Goal: Complete application form

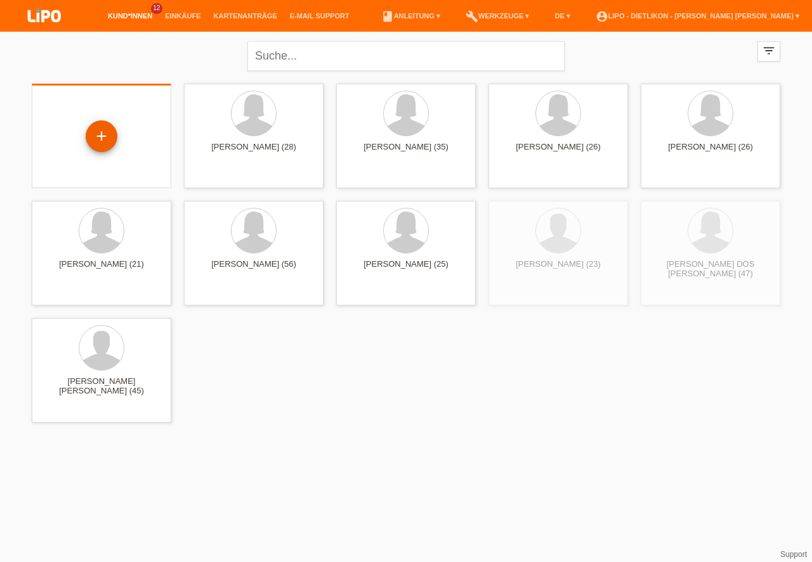
click at [107, 143] on div "+" at bounding box center [101, 137] width 30 height 22
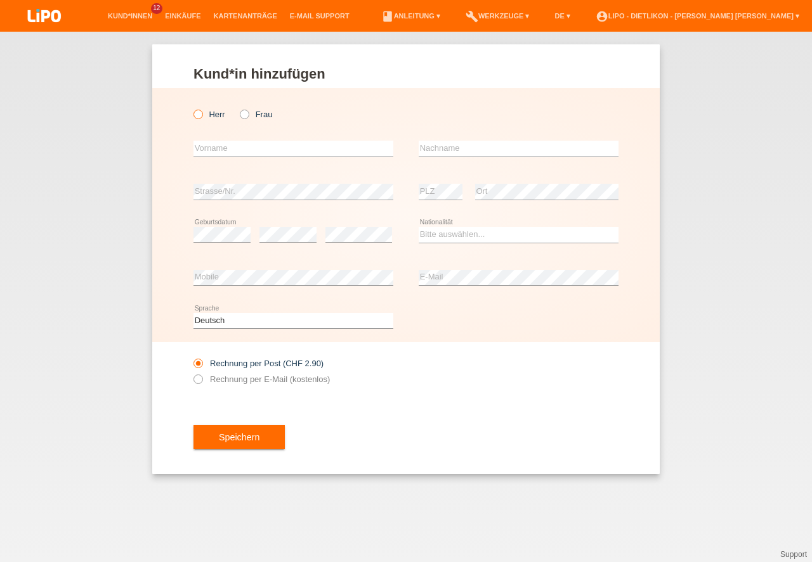
click at [207, 117] on label "Herr" at bounding box center [209, 115] width 32 height 10
click at [202, 117] on input "Herr" at bounding box center [197, 114] width 8 height 8
radio input "true"
click at [214, 144] on input "text" at bounding box center [293, 149] width 200 height 16
type input "d"
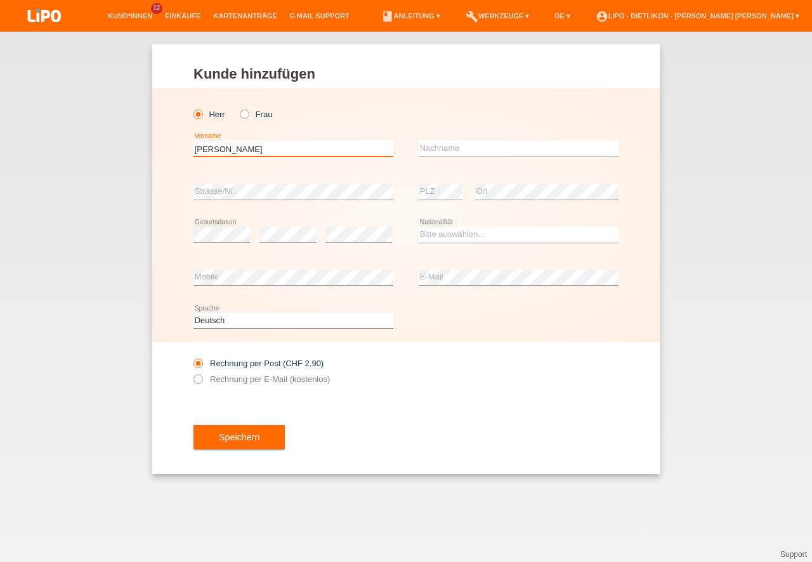
type input "DOMENICO"
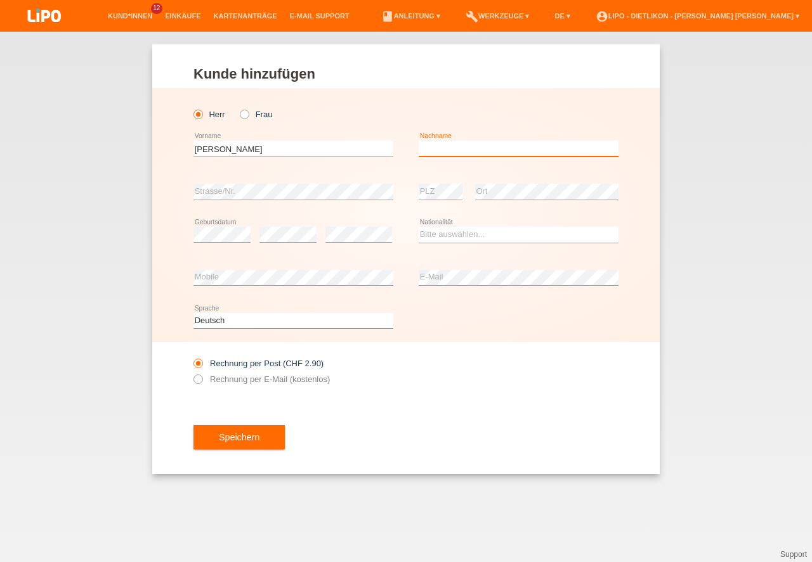
click at [469, 144] on input "text" at bounding box center [518, 149] width 200 height 16
type input "MANNO"
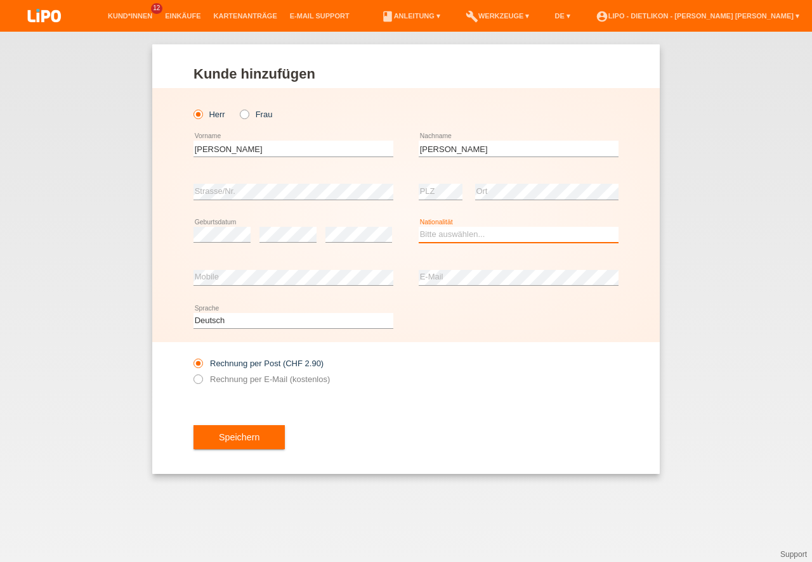
click at [469, 230] on select "Bitte auswählen... Schweiz Deutschland Liechtenstein Österreich ------------ Af…" at bounding box center [518, 234] width 200 height 15
select select "IT"
click at [0, 0] on option "Italien" at bounding box center [0, 0] width 0 height 0
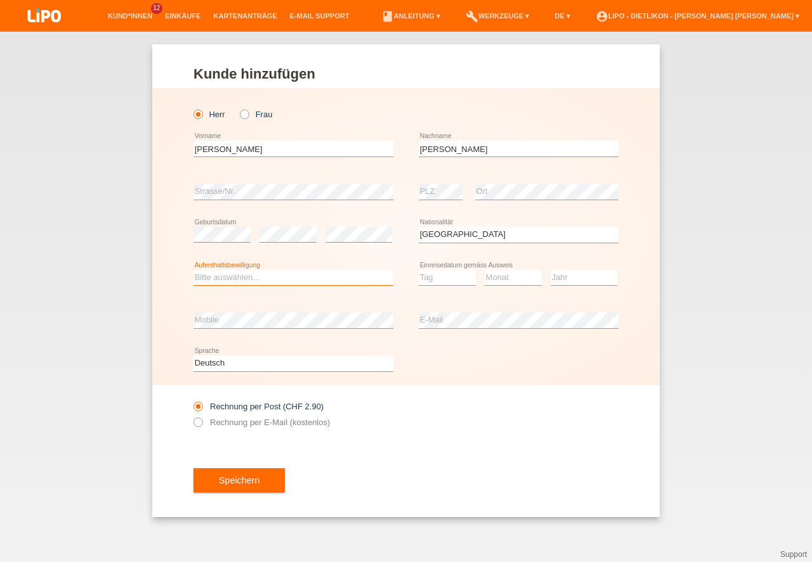
click at [288, 283] on select "Bitte auswählen... C B B - Flüchtlingsstatus Andere" at bounding box center [293, 277] width 200 height 15
select select "B"
click at [0, 0] on option "B" at bounding box center [0, 0] width 0 height 0
click at [445, 275] on select "Tag 01 02 03 04 05 06 07 08 09 10 11" at bounding box center [446, 277] width 57 height 15
click at [505, 275] on select "Monat 01 02 03 04 05 06 07 08 09 10 11" at bounding box center [512, 277] width 57 height 15
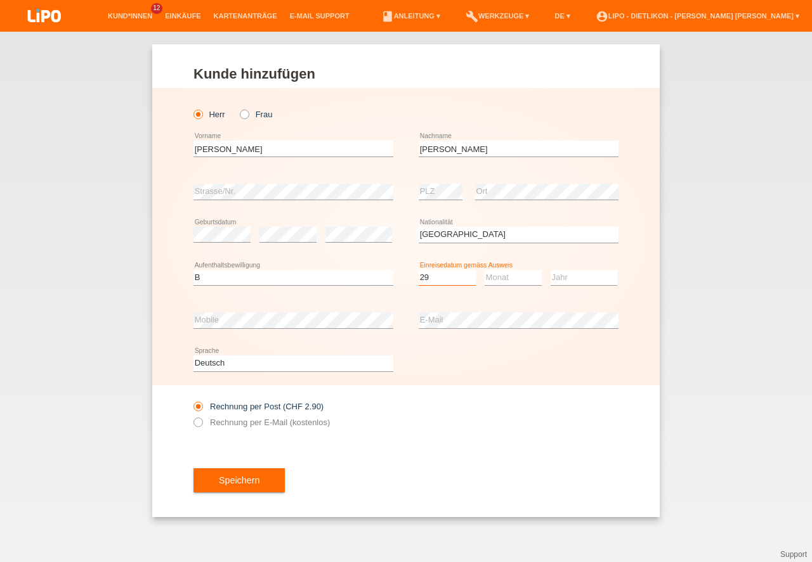
select select "29"
click at [505, 275] on select "Monat 01 02 03 04 05 06 07 08 09 10 11" at bounding box center [512, 277] width 57 height 15
select select "01"
click at [0, 0] on option "01" at bounding box center [0, 0] width 0 height 0
click at [596, 280] on select "Jahr 2025 2024 2023 2022 2021 2020 2019 2018 2017 2016 2015 2014 2013 2012 2011…" at bounding box center [583, 277] width 67 height 15
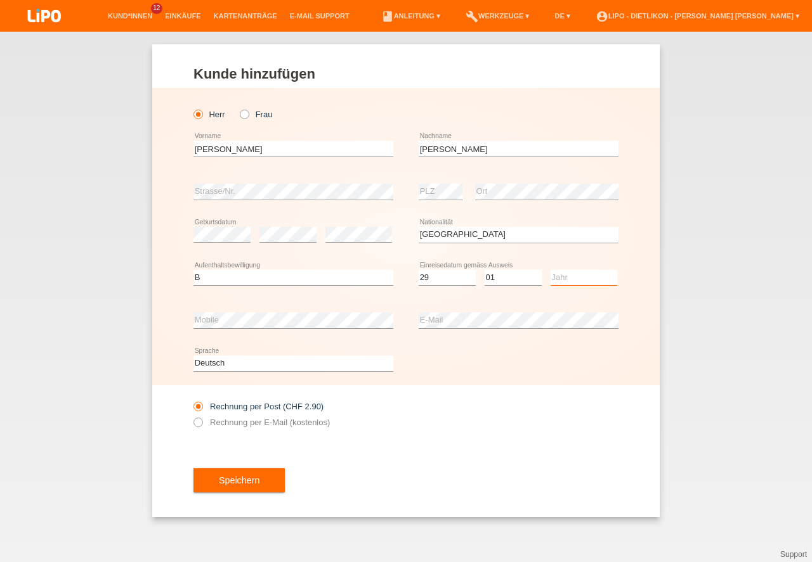
select select "2024"
click at [0, 0] on option "2024" at bounding box center [0, 0] width 0 height 0
click at [245, 484] on button "Speichern" at bounding box center [238, 481] width 91 height 24
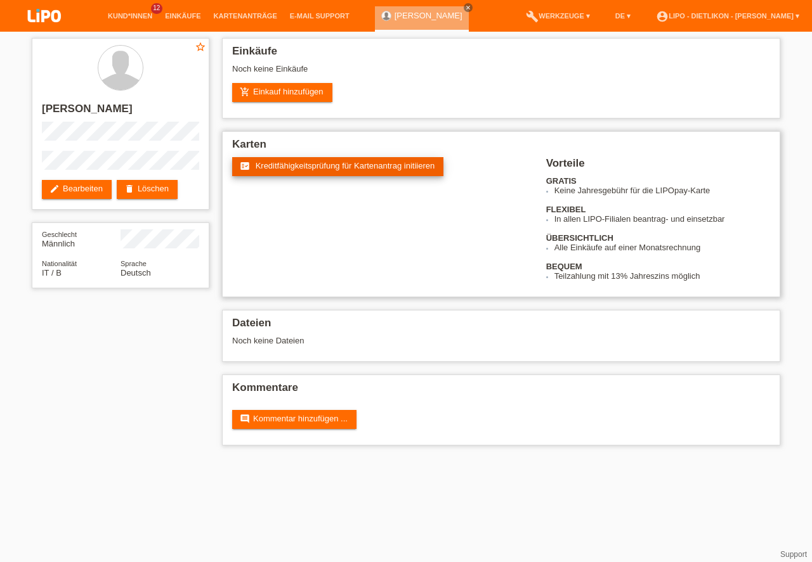
click at [325, 171] on link "fact_check Kreditfähigkeitsprüfung für Kartenantrag initiieren" at bounding box center [337, 166] width 211 height 19
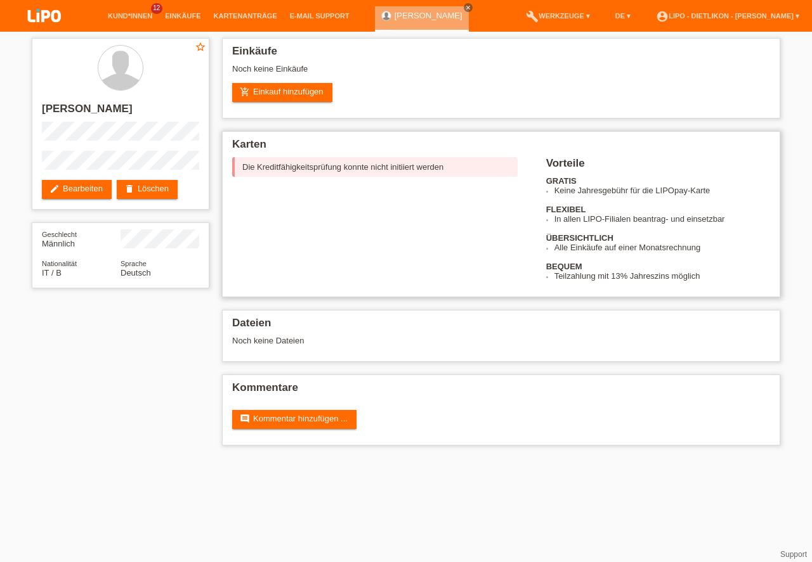
click at [333, 179] on div "fact_check Kreditfähigkeitsprüfung für Kartenantrag initiieren Die Kreditfähigk…" at bounding box center [389, 184] width 314 height 55
click at [330, 166] on div "Die Kreditfähigkeitsprüfung konnte nicht initiiert werden" at bounding box center [374, 167] width 285 height 20
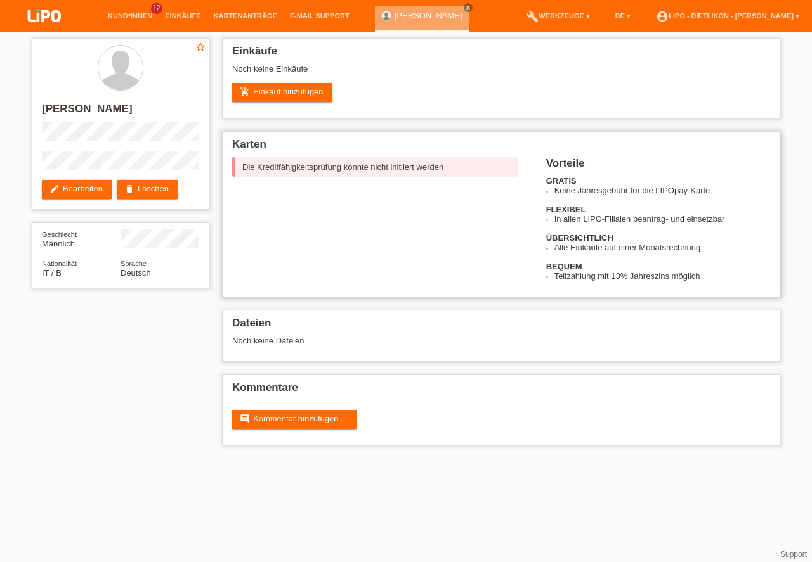
click at [330, 166] on div "Die Kreditfähigkeitsprüfung konnte nicht initiiert werden" at bounding box center [374, 167] width 285 height 20
click at [328, 167] on div "Die Kreditfähigkeitsprüfung konnte nicht initiiert werden" at bounding box center [374, 167] width 285 height 20
click at [394, 263] on div "fact_check Kreditfähigkeitsprüfung für Kartenantrag initiieren Die Kreditfähigk…" at bounding box center [501, 219] width 538 height 124
click at [465, 6] on icon "close" at bounding box center [468, 7] width 6 height 6
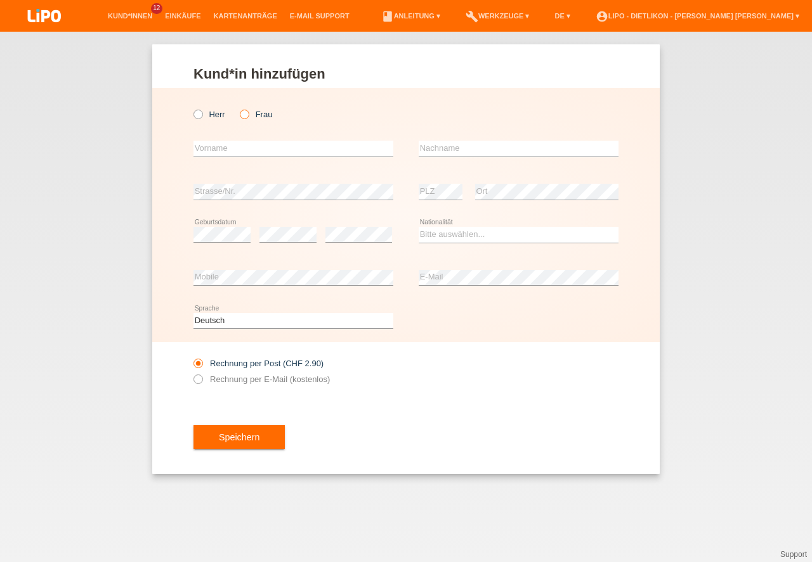
click at [238, 108] on icon at bounding box center [238, 108] width 0 height 0
click at [240, 115] on input "Frau" at bounding box center [244, 114] width 8 height 8
radio input "true"
click at [246, 144] on input "text" at bounding box center [293, 149] width 200 height 16
type input "[PERSON_NAME]"
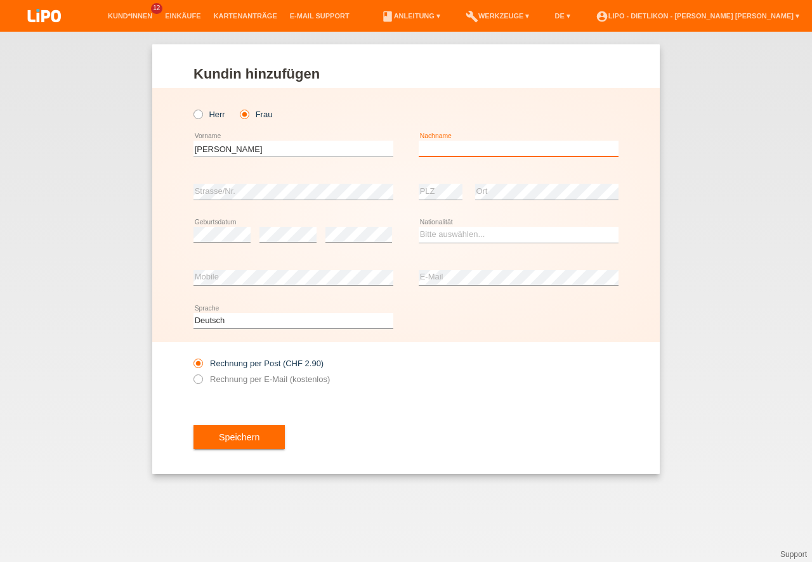
click at [590, 149] on input "text" at bounding box center [518, 149] width 200 height 16
type input "[PERSON_NAME]"
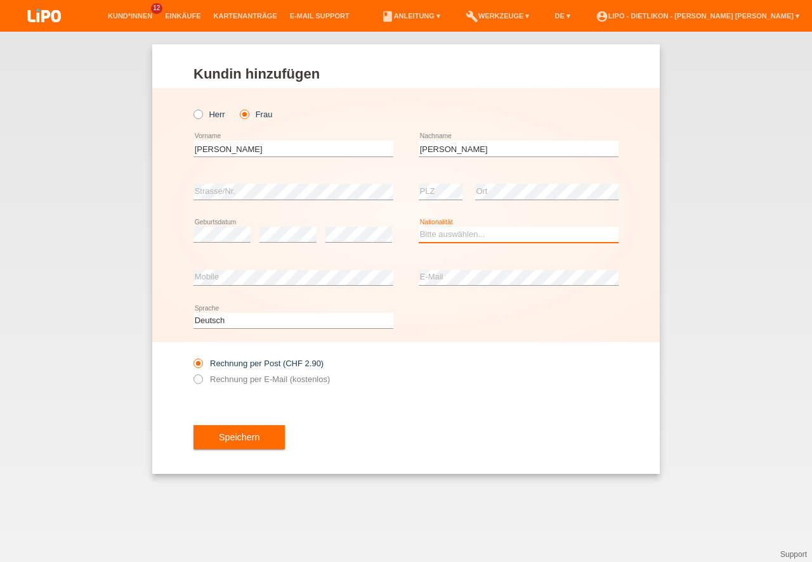
click at [460, 233] on select "Bitte auswählen... Schweiz Deutschland Liechtenstein Österreich ------------ Af…" at bounding box center [518, 234] width 200 height 15
select select "IT"
click at [0, 0] on option "Italien" at bounding box center [0, 0] width 0 height 0
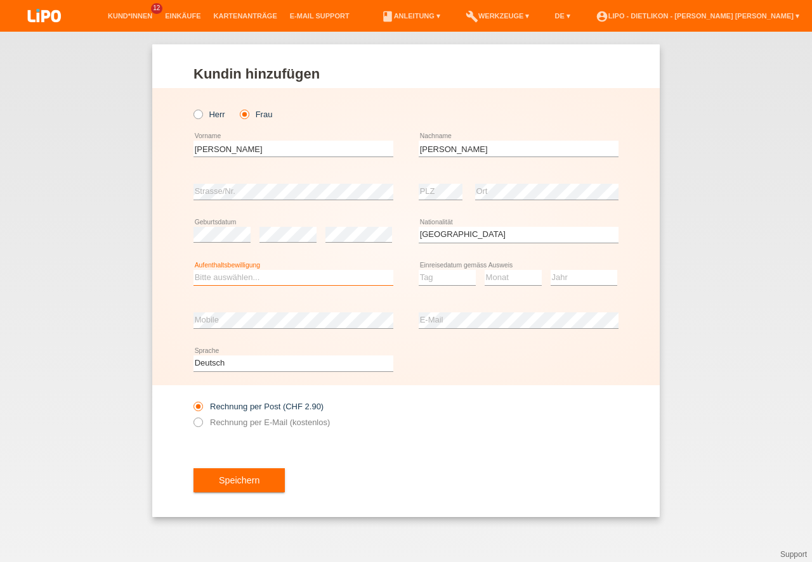
click at [250, 276] on select "Bitte auswählen... C B B - Flüchtlingsstatus Andere" at bounding box center [293, 277] width 200 height 15
select select "C"
click at [0, 0] on option "C" at bounding box center [0, 0] width 0 height 0
click at [438, 278] on select "Tag 01 02 03 04 05 06 07 08 09 10 11" at bounding box center [446, 277] width 57 height 15
click at [0, 0] on option "24" at bounding box center [0, 0] width 0 height 0
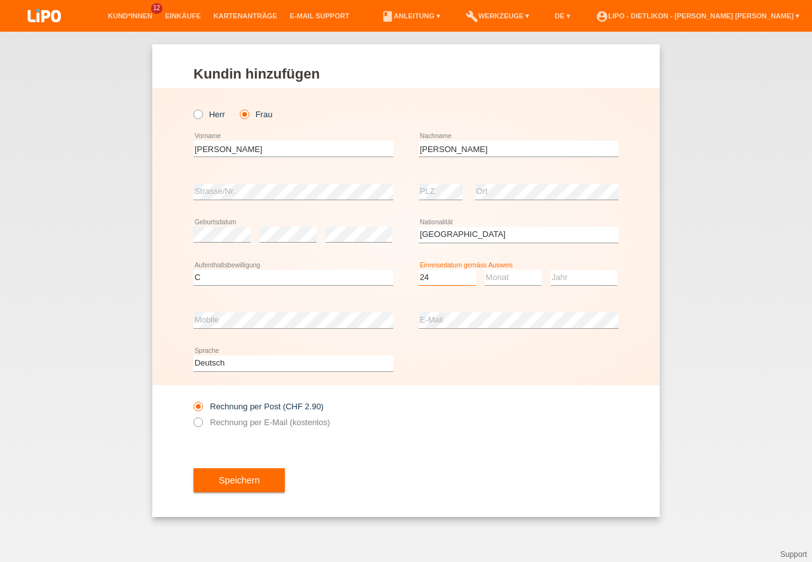
click at [0, 0] on option "08" at bounding box center [0, 0] width 0 height 0
select select "28"
click at [0, 0] on option "28" at bounding box center [0, 0] width 0 height 0
click at [500, 277] on select "Monat 01 02 03 04 05 06 07 08 09 10 11" at bounding box center [512, 277] width 57 height 15
select select "02"
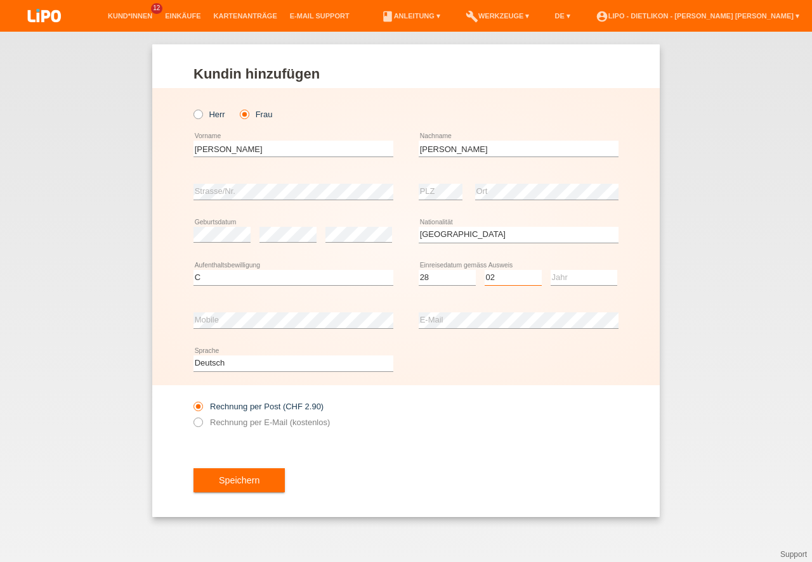
click at [0, 0] on option "02" at bounding box center [0, 0] width 0 height 0
click at [563, 281] on select "Jahr 2025 2024 2023 2022 2021 2020 2019 2018 2017 2016 2015 2014 2013 2012 2011…" at bounding box center [583, 277] width 67 height 15
select select "2014"
click at [0, 0] on option "2014" at bounding box center [0, 0] width 0 height 0
click at [250, 483] on button "Speichern" at bounding box center [238, 481] width 91 height 24
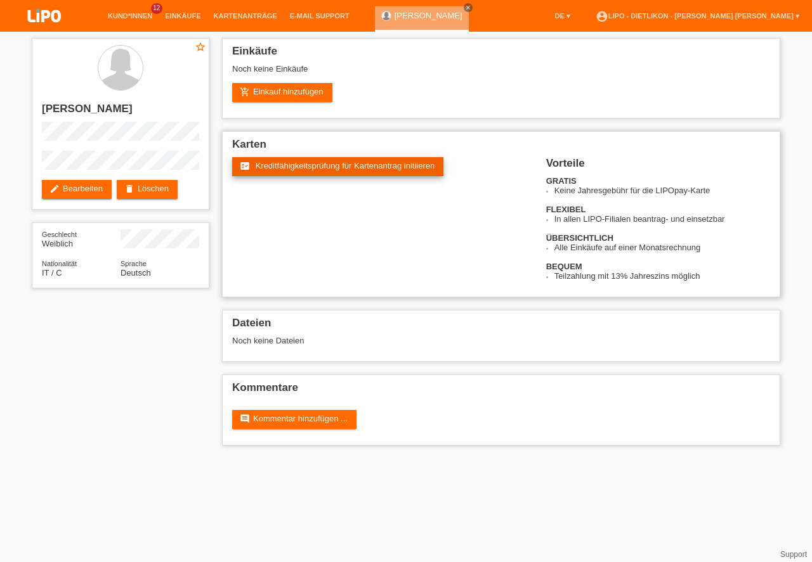
click at [329, 163] on span "Kreditfähigkeitsprüfung für Kartenantrag initiieren" at bounding box center [345, 166] width 179 height 10
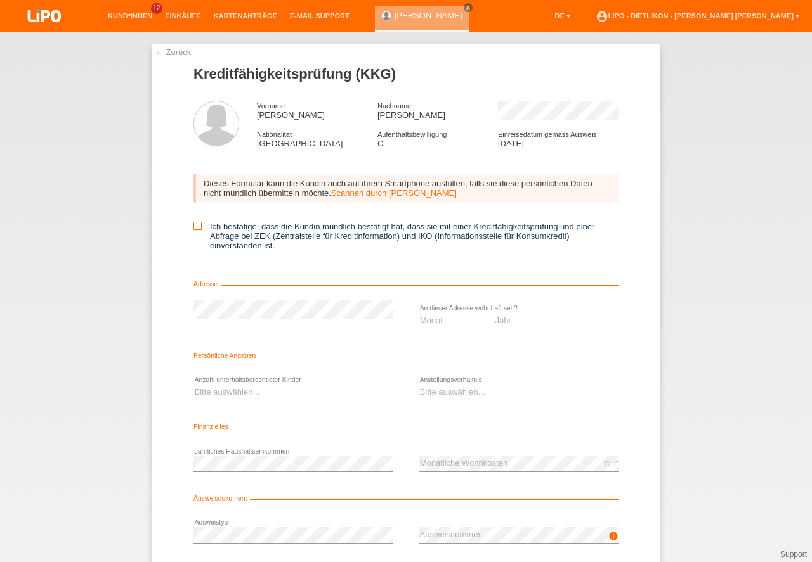
click at [194, 229] on icon at bounding box center [197, 226] width 8 height 8
click at [194, 229] on input "Ich bestätige, dass die Kundin mündlich bestätigt hat, dass sie mit einer Kredi…" at bounding box center [197, 226] width 8 height 8
checkbox input "true"
click at [454, 325] on select "Monat 01 02 03 04 05 06 07 08 09 10" at bounding box center [451, 320] width 66 height 15
select select "02"
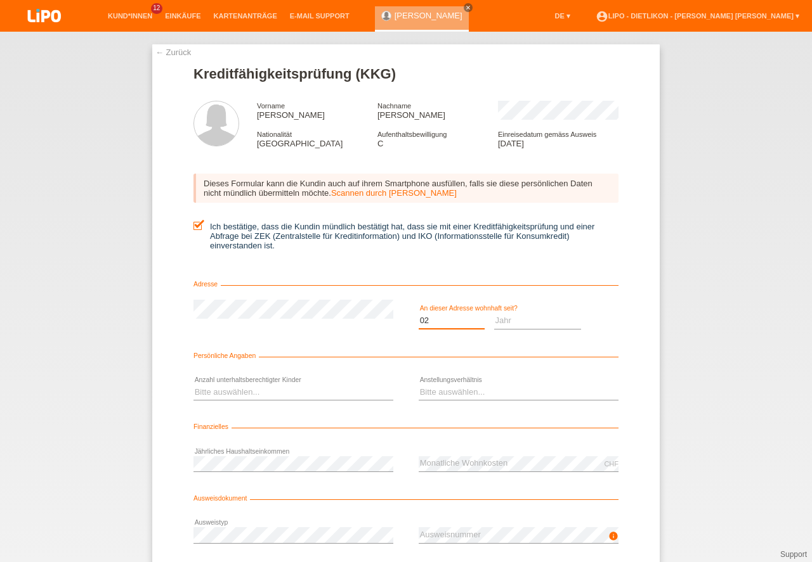
click at [0, 0] on option "02" at bounding box center [0, 0] width 0 height 0
click at [510, 325] on select "Jahr 2025 2024 2023 2022 2021 2020 2019 2018 2017 2016 2015 2014 2013 2012 2011…" at bounding box center [537, 320] width 87 height 15
select select "2014"
click at [0, 0] on option "2014" at bounding box center [0, 0] width 0 height 0
click at [231, 395] on select "Bitte auswählen... 0 1 2 3 4 5 6 7 8 9" at bounding box center [293, 392] width 200 height 15
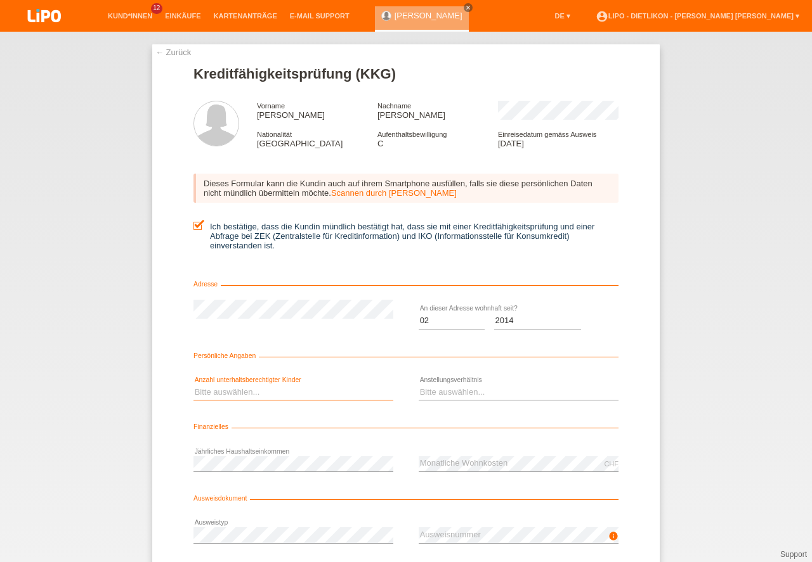
select select "0"
click at [0, 0] on option "0" at bounding box center [0, 0] width 0 height 0
click at [462, 393] on select "Bitte auswählen... Unbefristet Befristet Lehrling/Student Pensioniert Nicht arb…" at bounding box center [518, 392] width 200 height 15
select select "UNLIMITED"
click at [0, 0] on option "Unbefristet" at bounding box center [0, 0] width 0 height 0
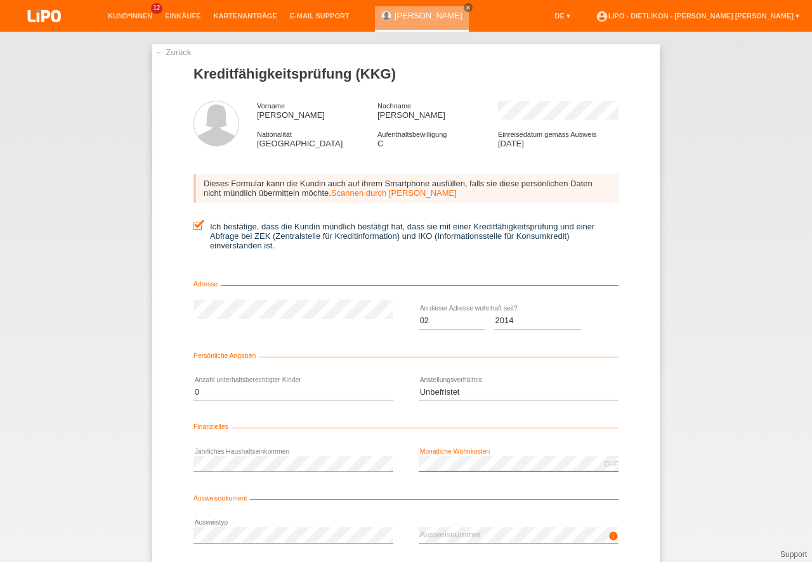
scroll to position [84, 0]
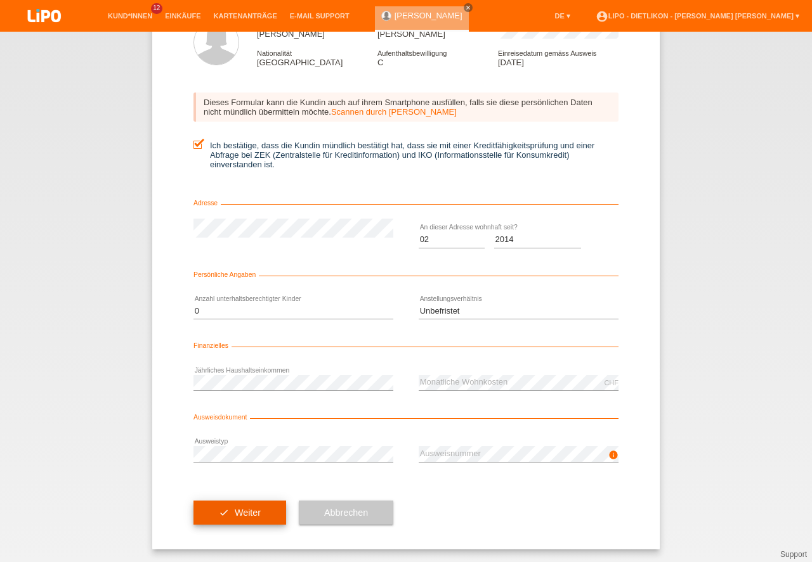
click at [254, 516] on button "check Weiter" at bounding box center [239, 513] width 93 height 24
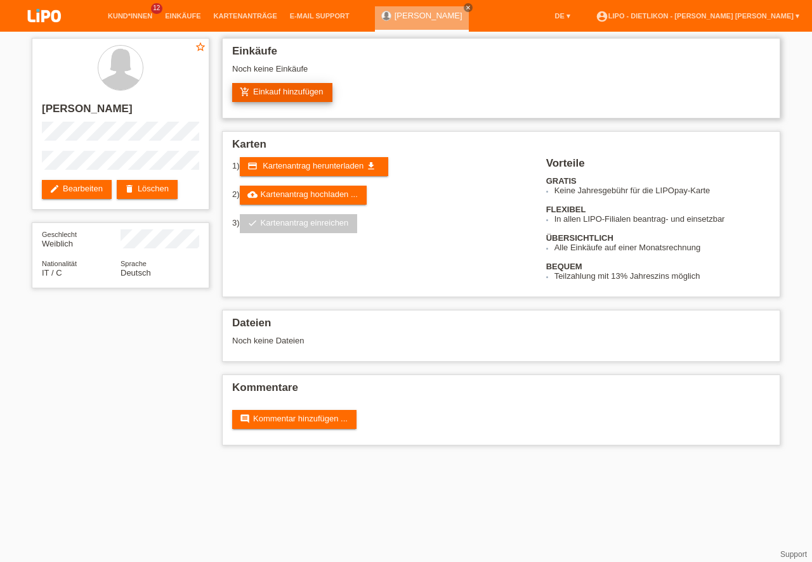
click at [299, 93] on link "add_shopping_cart Einkauf hinzufügen" at bounding box center [282, 92] width 100 height 19
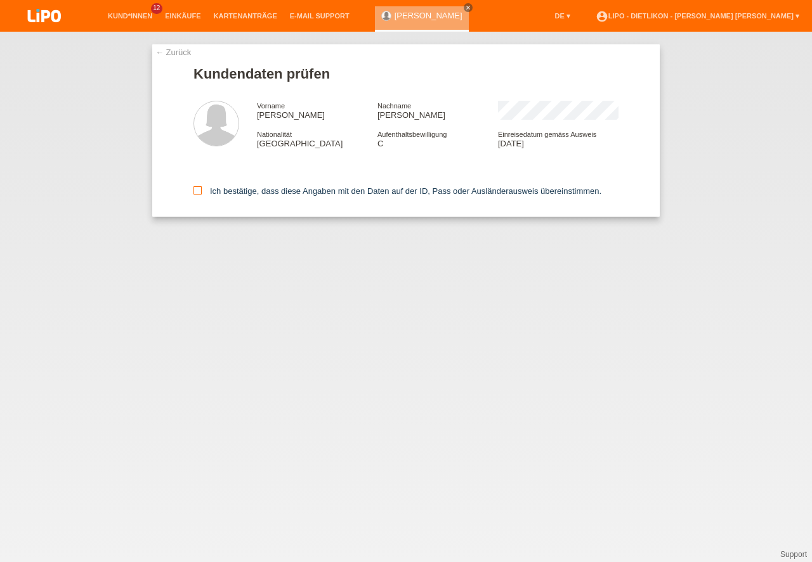
click at [195, 192] on icon at bounding box center [197, 190] width 8 height 8
click at [195, 192] on input "Ich bestätige, dass diese Angaben mit den Daten auf der ID, Pass oder Ausländer…" at bounding box center [197, 190] width 8 height 8
